Goal: Information Seeking & Learning: Learn about a topic

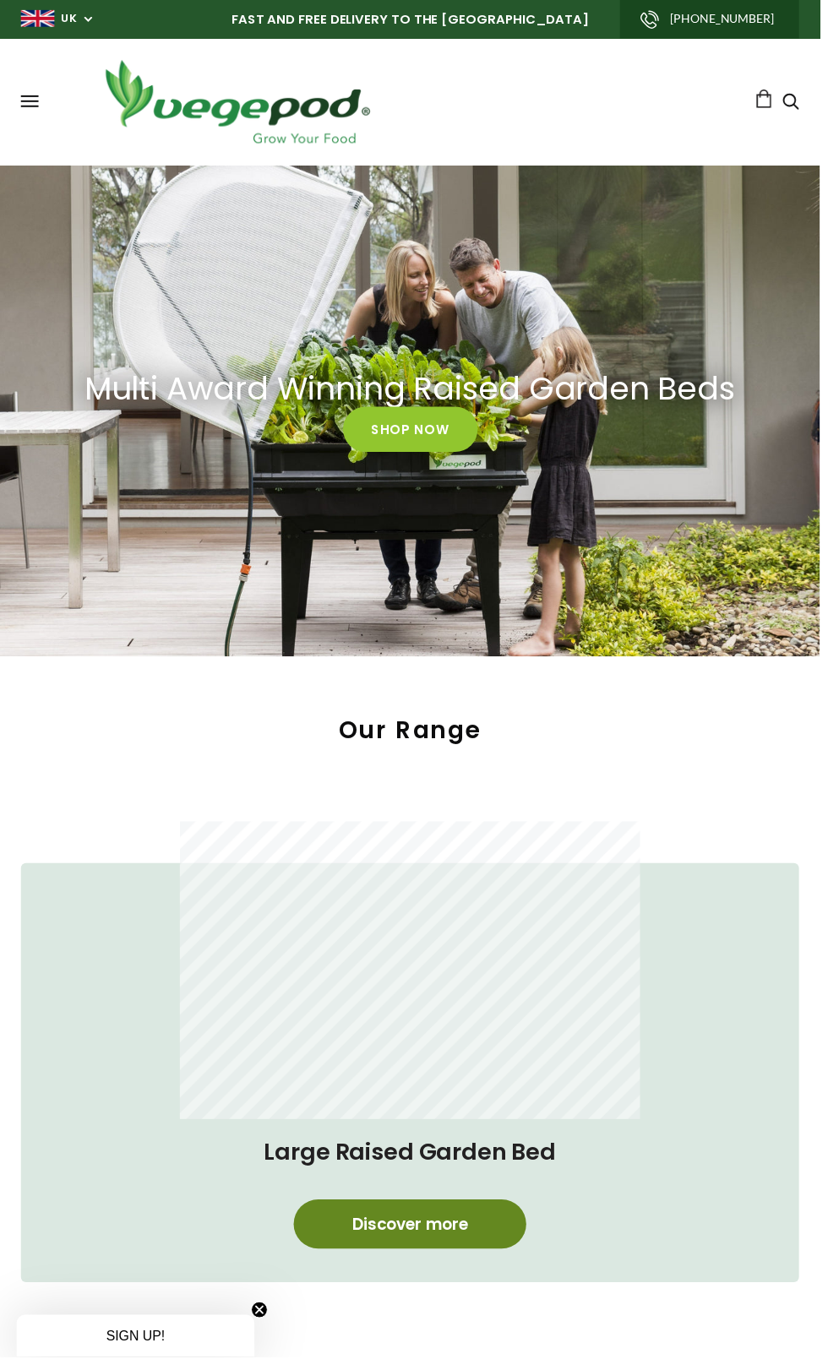
click at [498, 1219] on link "Discover more" at bounding box center [413, 1236] width 235 height 50
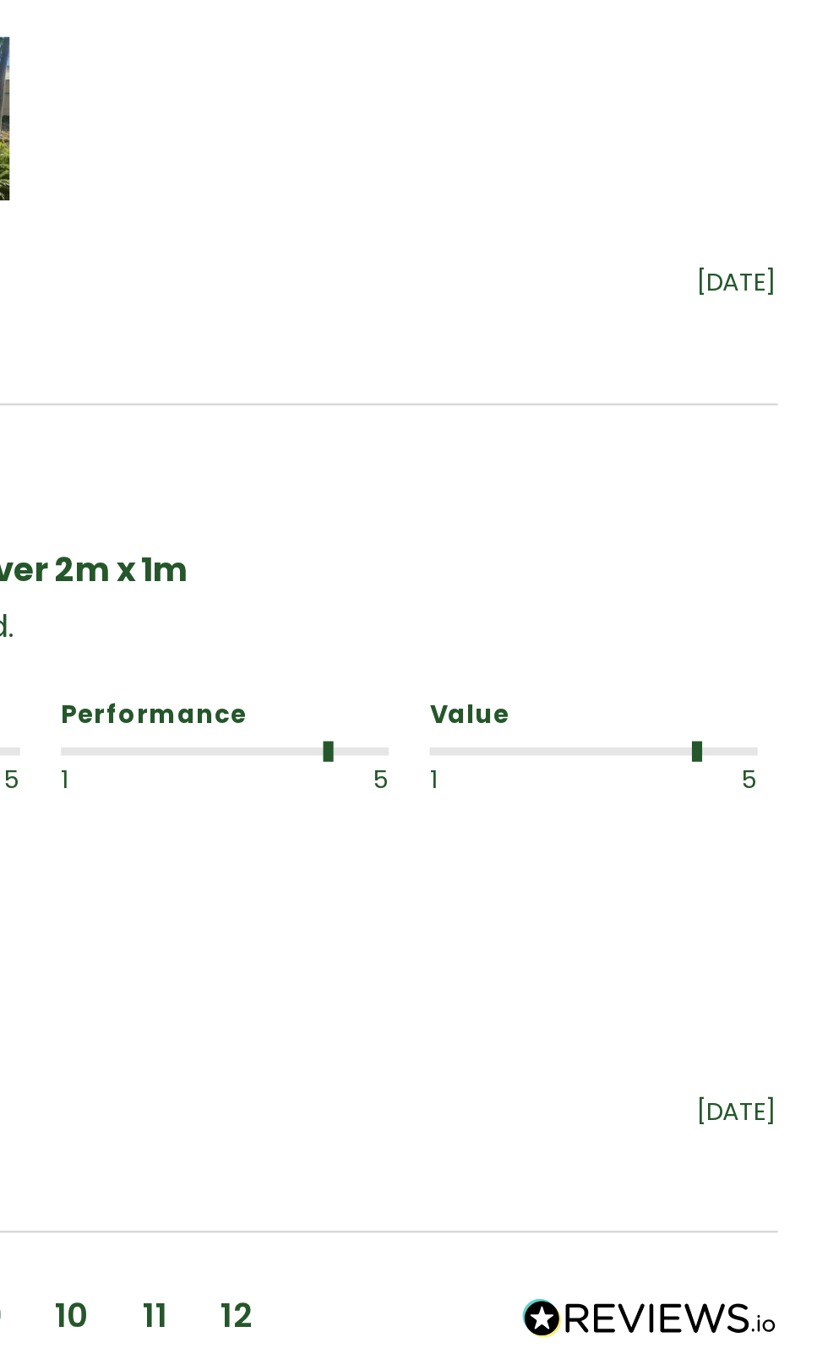
scroll to position [2060, 0]
click at [710, 1273] on h3 "Large PolyTunnel Cover" at bounding box center [614, 1285] width 360 height 24
click at [734, 1055] on img at bounding box center [614, 1154] width 385 height 199
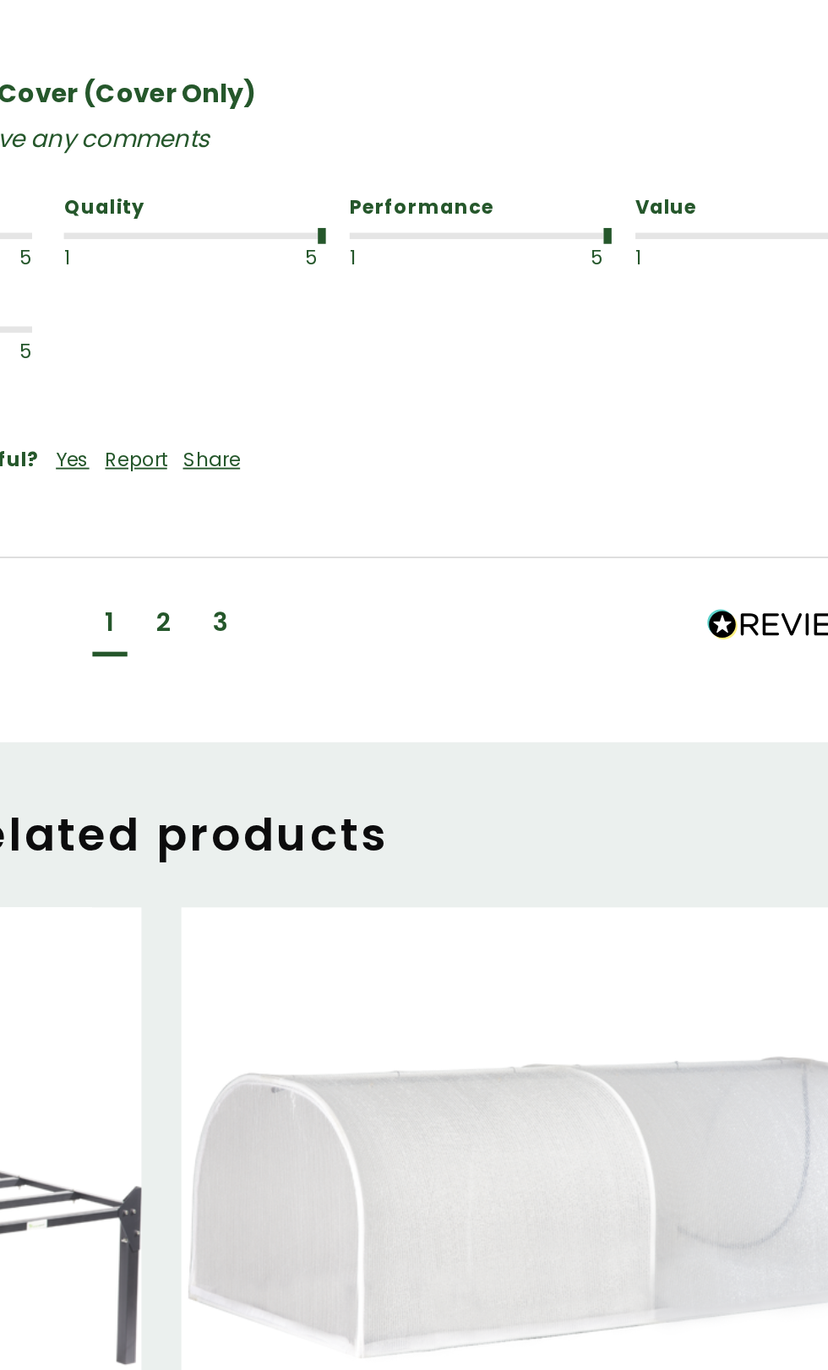
scroll to position [1302, 0]
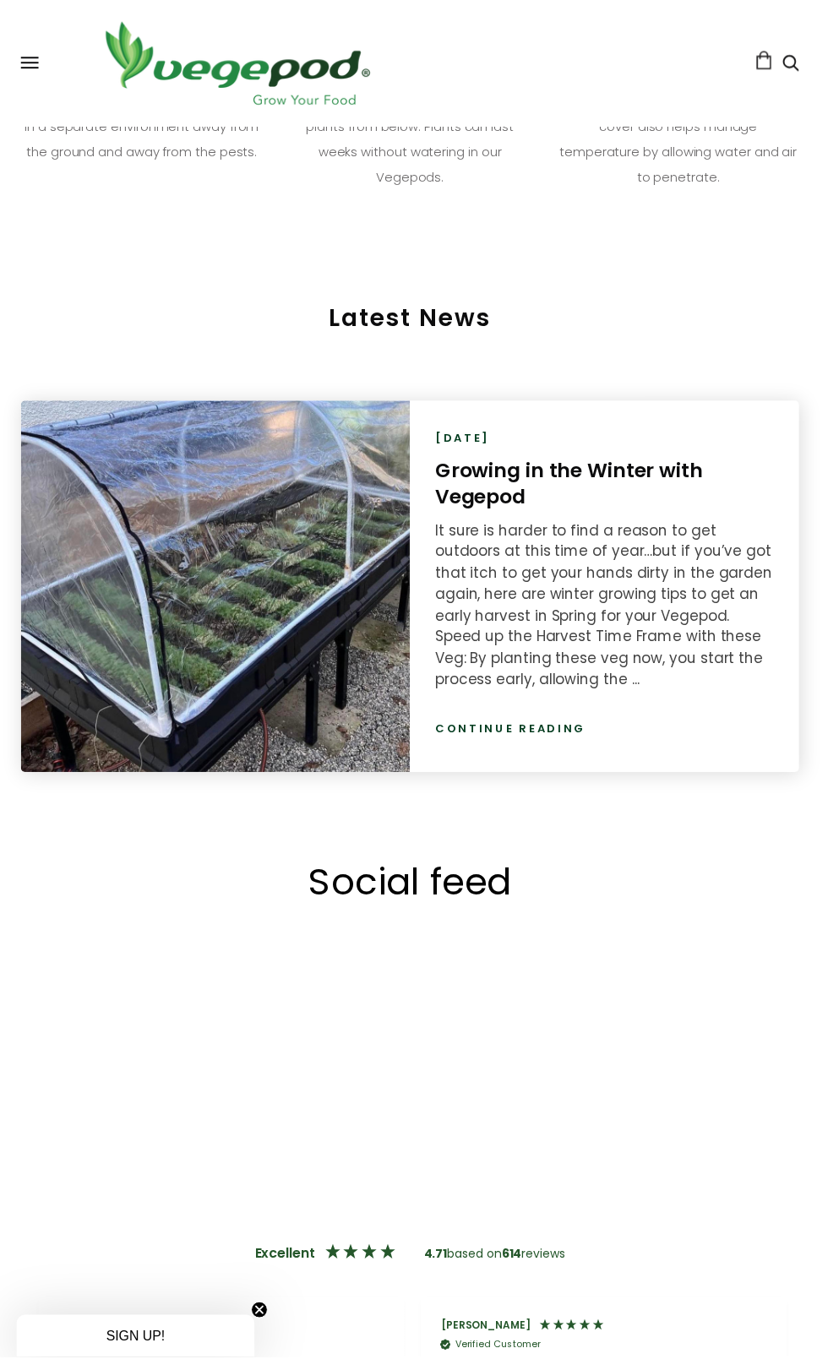
scroll to position [0, 2315]
